Goal: Navigation & Orientation: Find specific page/section

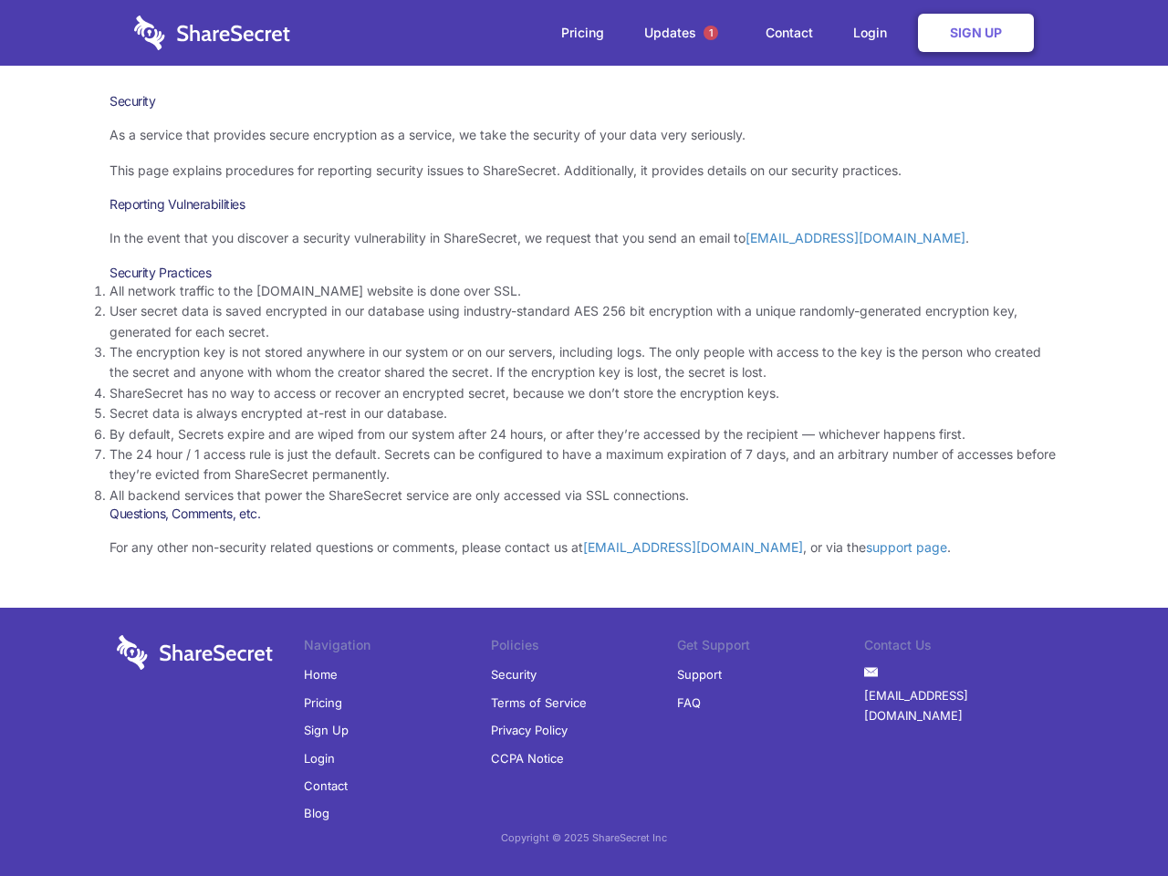
click at [584, 438] on li "By default, Secrets expire and are wiped from our system after 24 hours, or aft…" at bounding box center [583, 434] width 949 height 20
click at [711, 33] on span "1" at bounding box center [710, 33] width 15 height 15
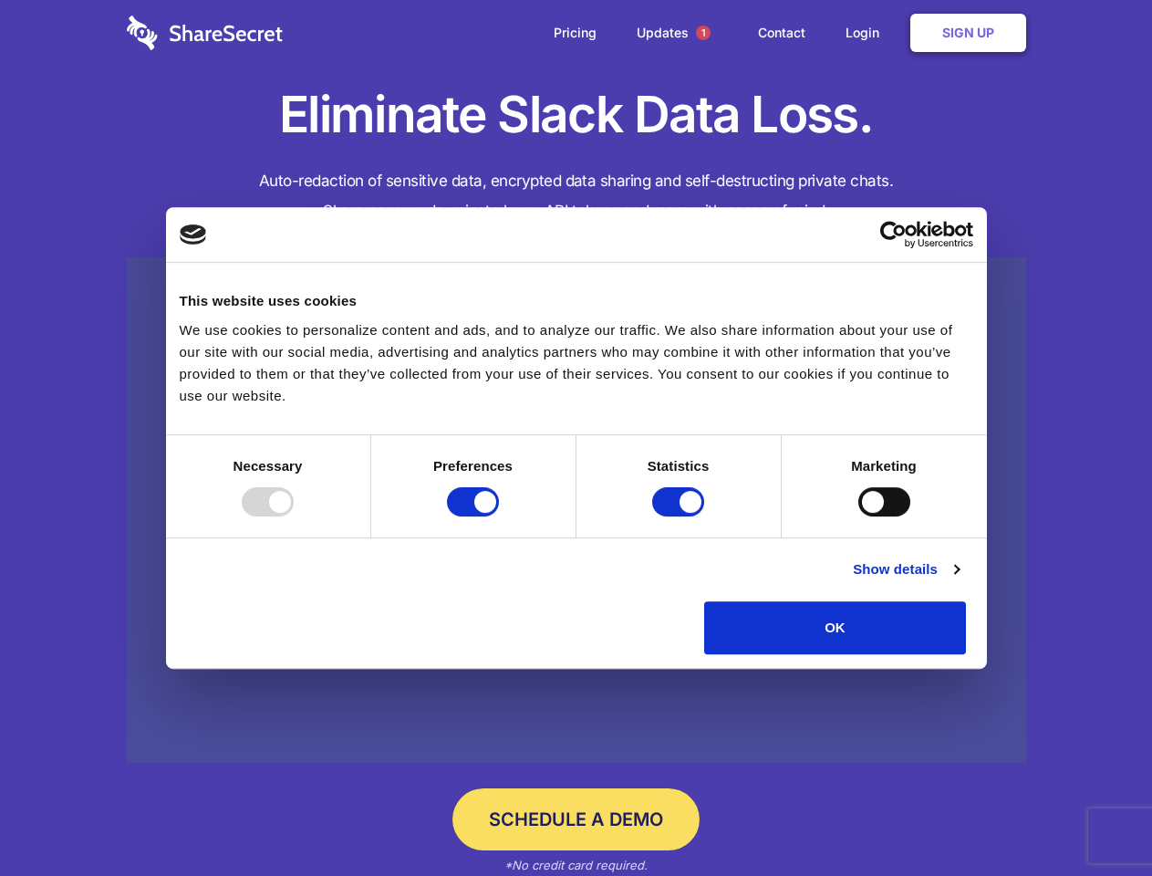
click at [294, 516] on div at bounding box center [268, 501] width 52 height 29
click at [499, 516] on input "Preferences" at bounding box center [473, 501] width 52 height 29
checkbox input "false"
click at [681, 516] on input "Statistics" at bounding box center [678, 501] width 52 height 29
checkbox input "false"
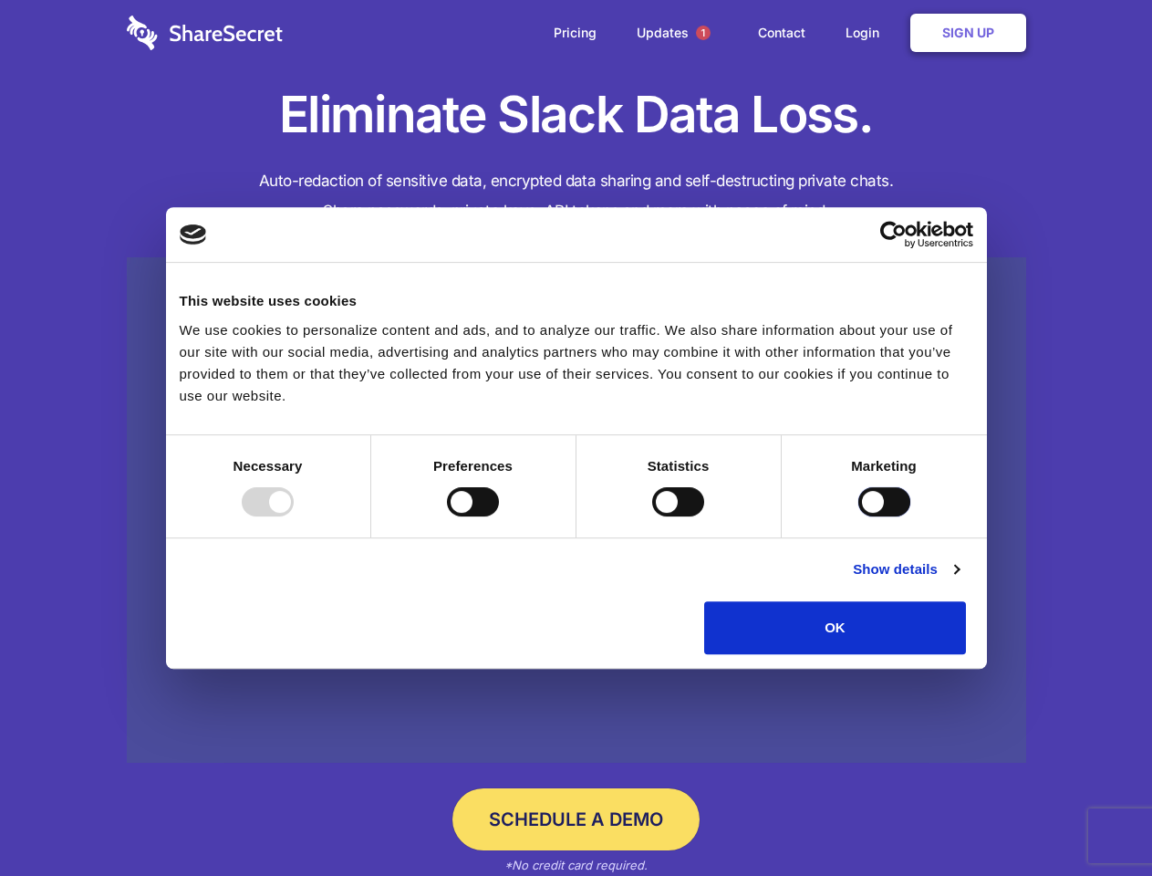
click at [858, 516] on input "Marketing" at bounding box center [884, 501] width 52 height 29
checkbox input "true"
click at [959, 580] on link "Show details" at bounding box center [906, 569] width 106 height 22
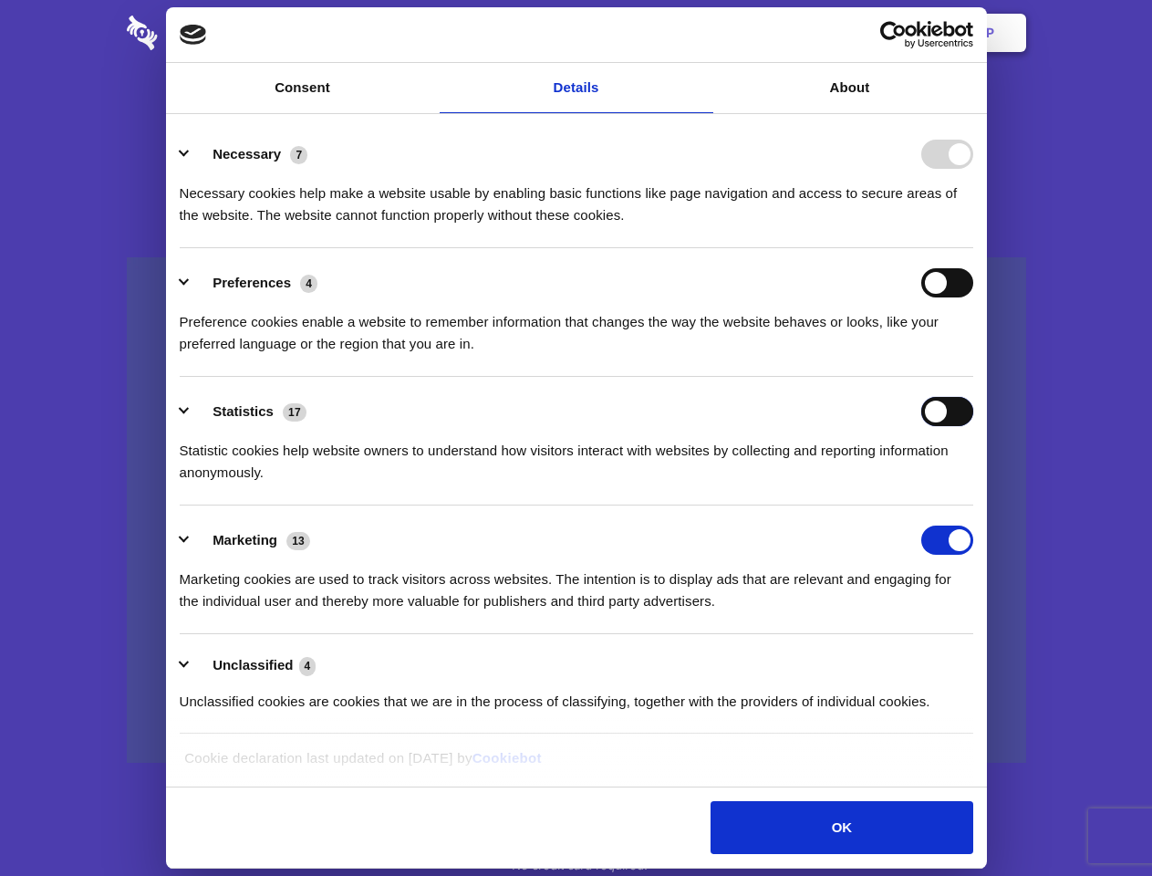
click at [973, 483] on div "Statistics 17 Statistic cookies help website owners to understand how visitors …" at bounding box center [577, 440] width 794 height 87
click at [702, 33] on span "1" at bounding box center [703, 33] width 15 height 15
